Goal: Check status: Check status

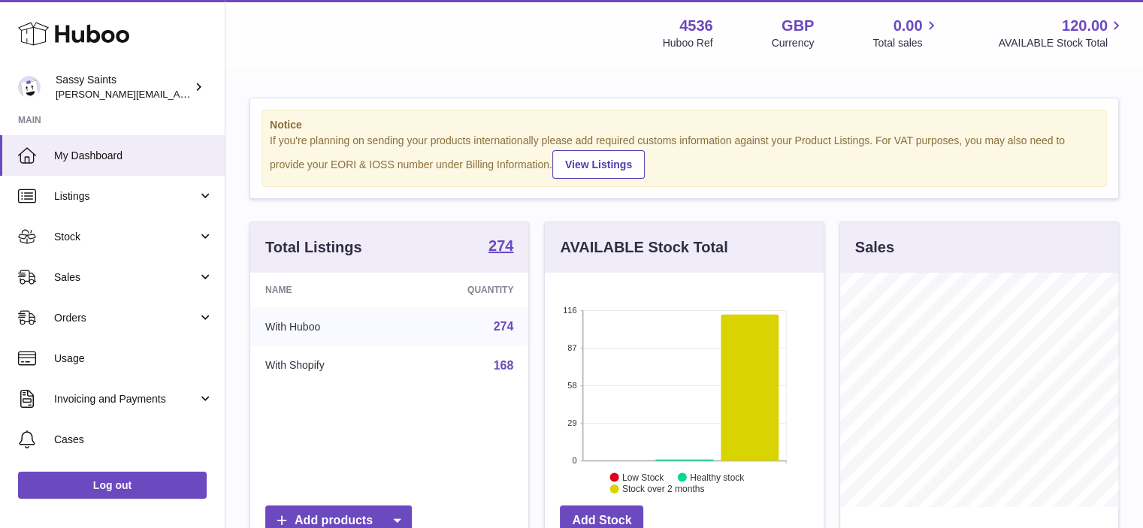
scroll to position [235, 279]
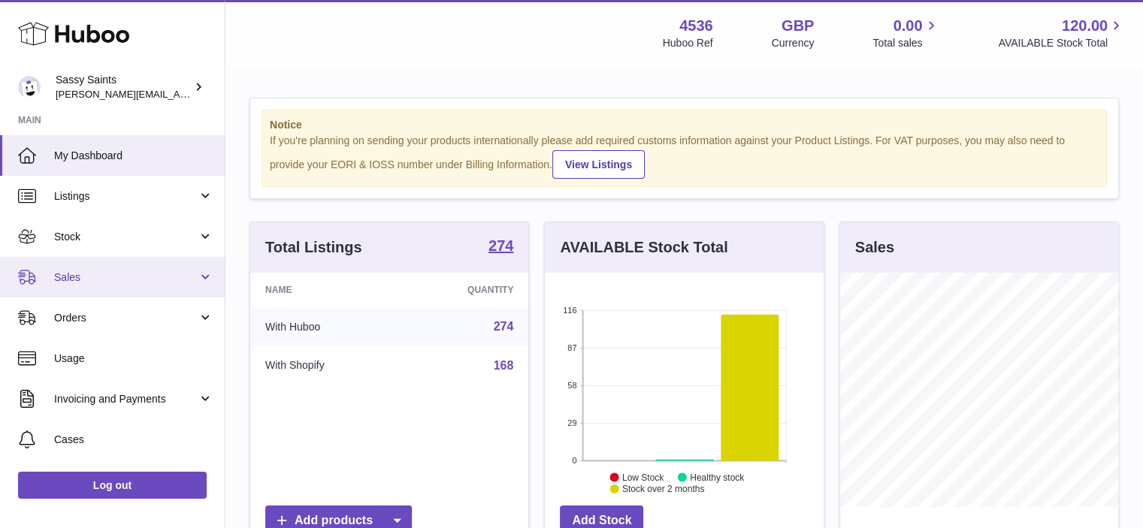
click at [74, 281] on span "Sales" at bounding box center [126, 278] width 144 height 14
click at [57, 279] on span "Sales" at bounding box center [126, 278] width 144 height 14
click at [71, 275] on span "Sales" at bounding box center [126, 278] width 144 height 14
click at [77, 278] on span "Sales" at bounding box center [126, 278] width 144 height 14
click at [64, 283] on span "Sales" at bounding box center [126, 278] width 144 height 14
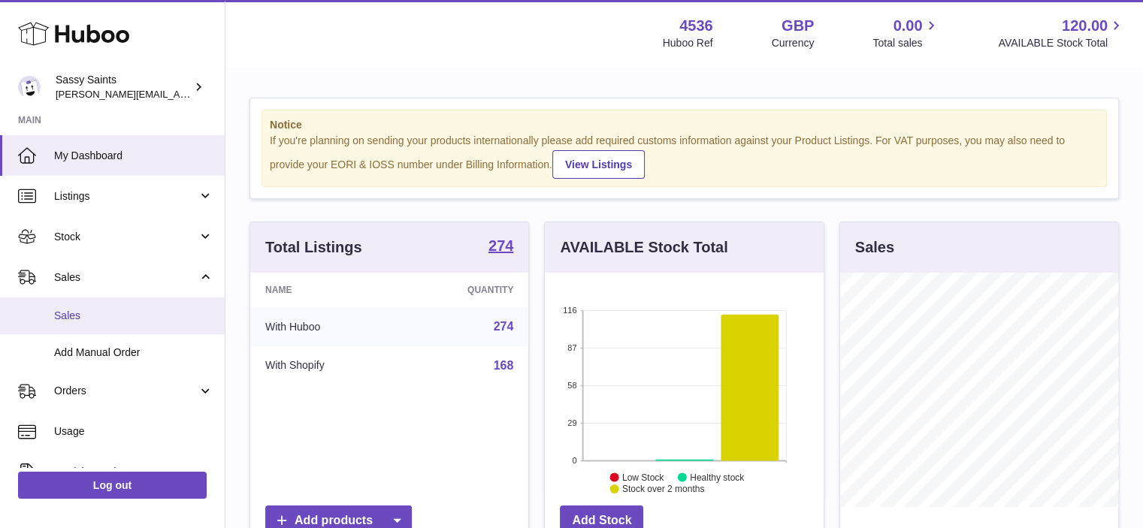
click at [81, 313] on span "Sales" at bounding box center [133, 316] width 159 height 14
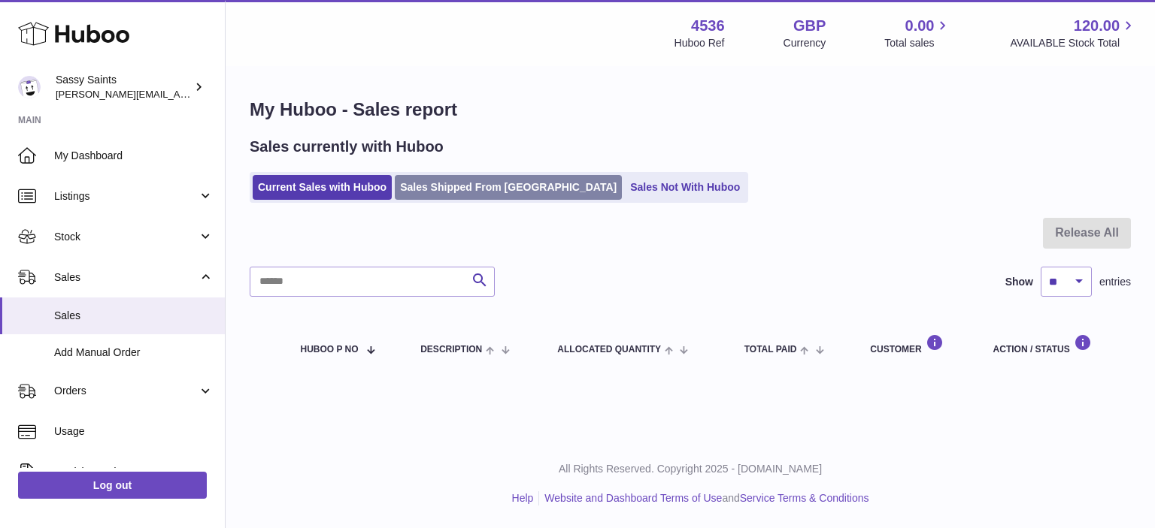
click at [471, 192] on link "Sales Shipped From [GEOGRAPHIC_DATA]" at bounding box center [508, 187] width 227 height 25
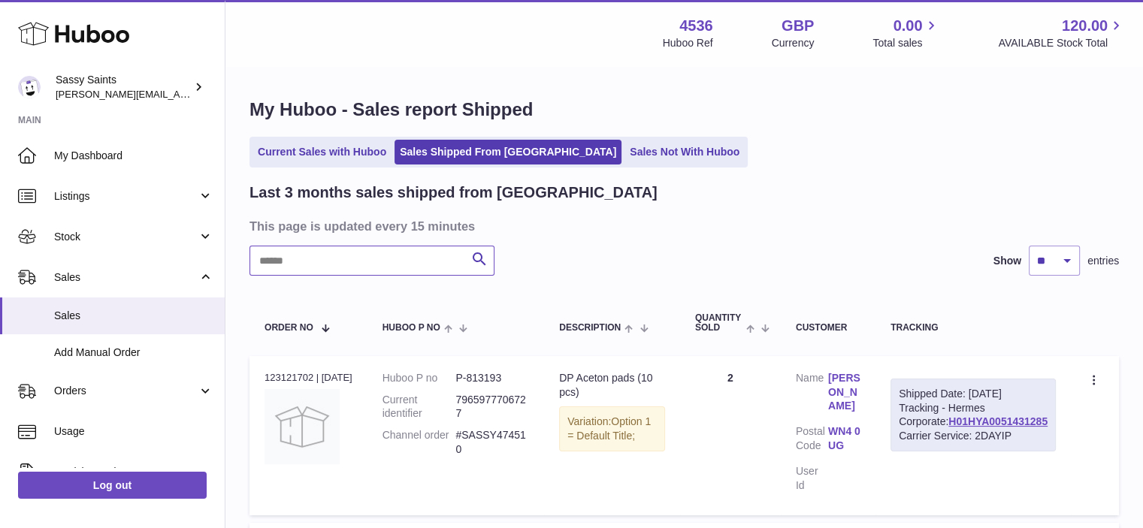
click at [338, 258] on input "text" at bounding box center [372, 261] width 245 height 30
paste input "**********"
click at [967, 428] on link "H01HYA0051431538" at bounding box center [998, 422] width 99 height 12
click at [391, 261] on input "**********" at bounding box center [372, 261] width 245 height 30
type input "*"
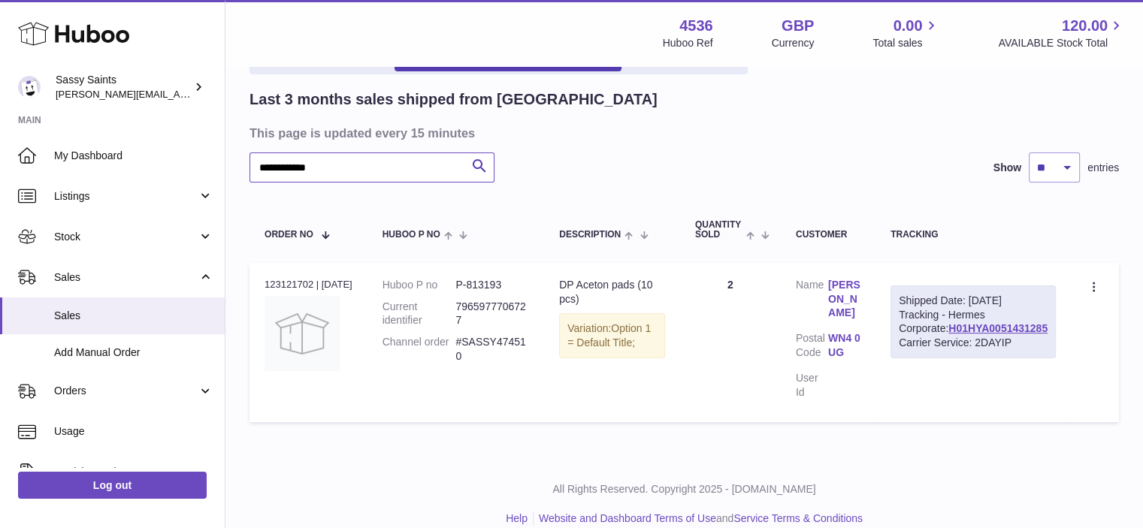
scroll to position [93, 0]
type input "**********"
click at [998, 335] on link "H01HYA0051431285" at bounding box center [998, 328] width 99 height 12
